Goal: Transaction & Acquisition: Purchase product/service

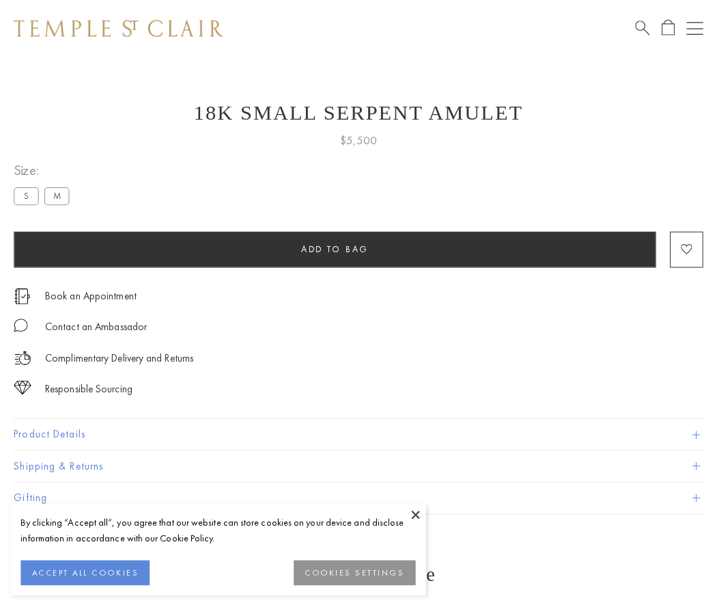
scroll to position [55, 0]
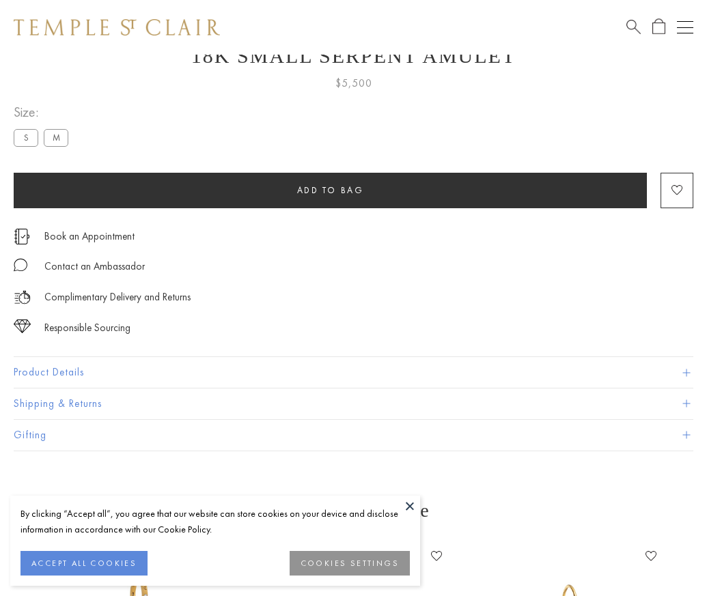
click at [330, 190] on span "Add to bag" at bounding box center [330, 190] width 67 height 12
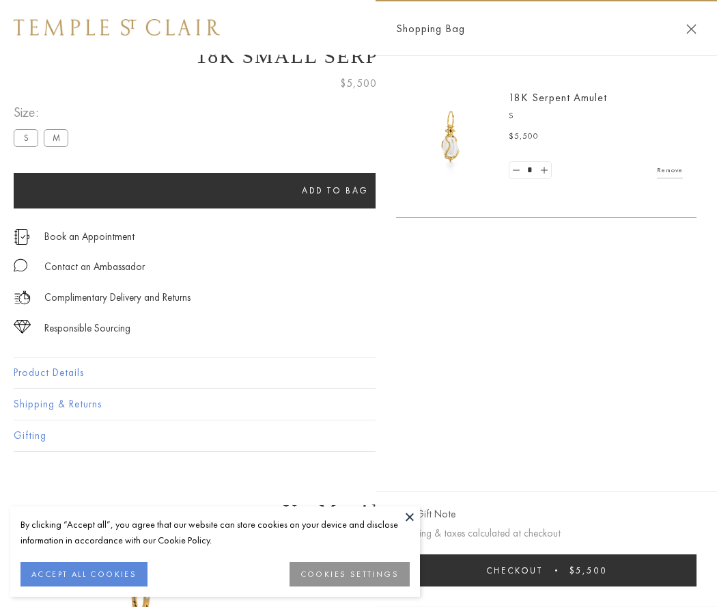
click at [546, 570] on button "Checkout $5,500" at bounding box center [546, 570] width 301 height 32
